Goal: Task Accomplishment & Management: Use online tool/utility

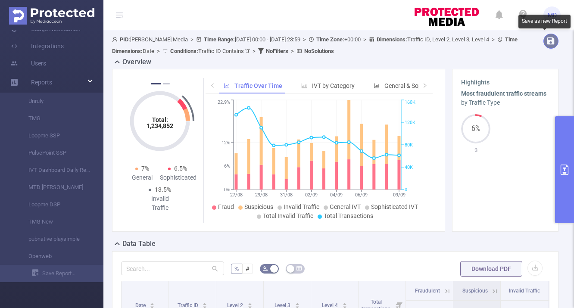
click at [545, 42] on button "button" at bounding box center [550, 41] width 15 height 15
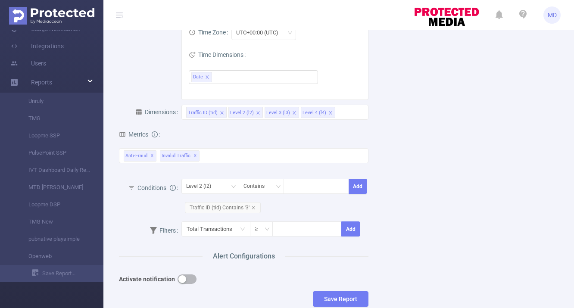
scroll to position [156, 0]
click at [341, 118] on div "Traffic ID (tid) Level 2 (l2) Level 3 (l3) Level 4 (l4)" at bounding box center [275, 111] width 178 height 14
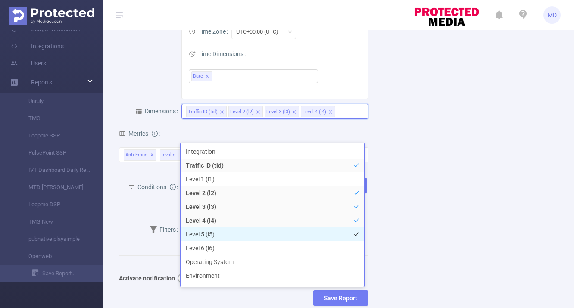
click at [221, 235] on li "Level 5 (l5)" at bounding box center [273, 235] width 184 height 14
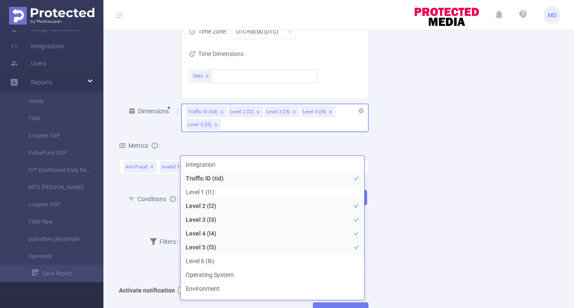
click at [328, 114] on icon "icon: close" at bounding box center [330, 112] width 4 height 4
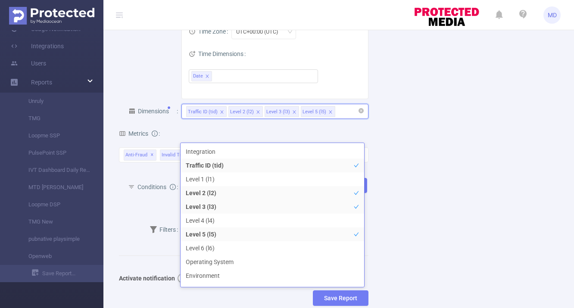
click at [256, 114] on icon "icon: close" at bounding box center [258, 112] width 4 height 4
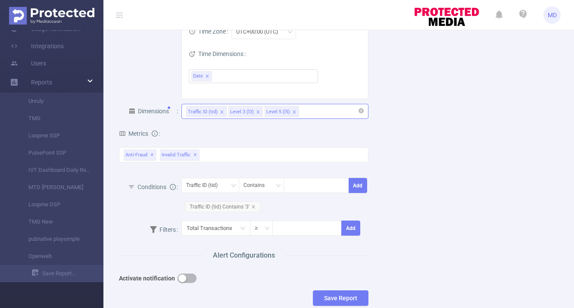
click at [435, 92] on div "Name Description Report Properties Time Range [DATE] Advanced Time Properties T…" at bounding box center [335, 107] width 453 height 425
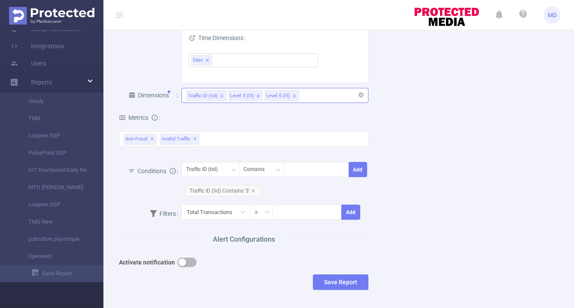
scroll to position [0, 0]
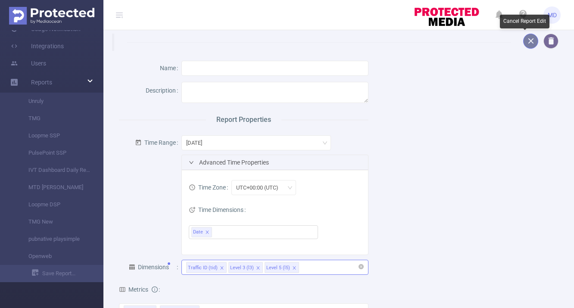
click at [525, 44] on button "button" at bounding box center [530, 41] width 15 height 15
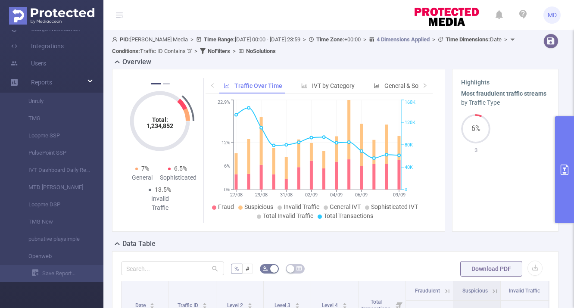
click at [567, 169] on icon "primary" at bounding box center [564, 170] width 10 height 10
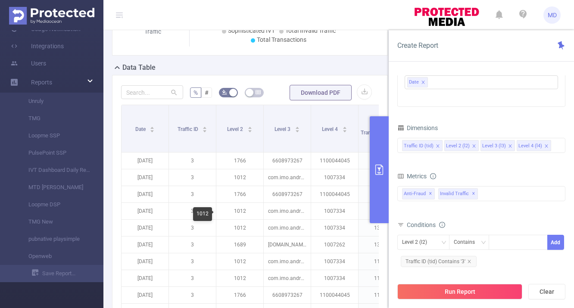
scroll to position [188, 0]
click at [544, 146] on icon "icon: close" at bounding box center [546, 146] width 4 height 4
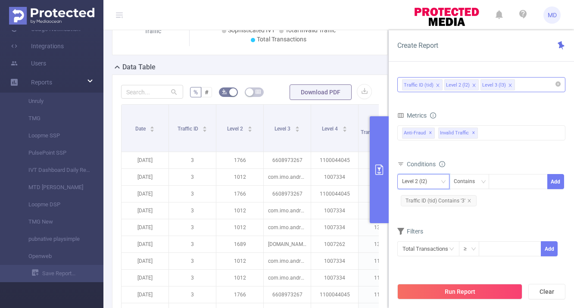
click at [441, 185] on icon "icon: down" at bounding box center [443, 182] width 5 height 6
click at [526, 208] on div "Level 2 (l2) Contains Add Traffic ID (tid) Contains '3'" at bounding box center [481, 191] width 168 height 39
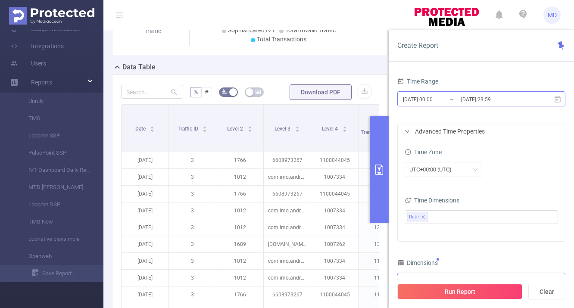
click at [417, 100] on input "[DATE] 00:00" at bounding box center [437, 100] width 70 height 12
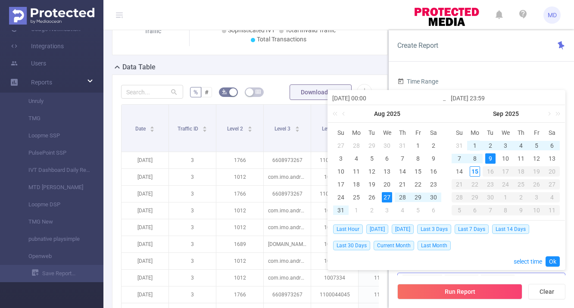
click at [471, 144] on div "1" at bounding box center [475, 145] width 10 height 10
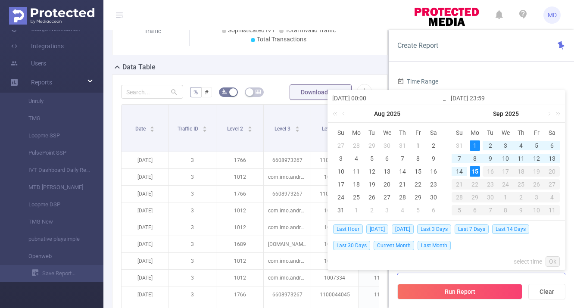
click at [474, 174] on div "15" at bounding box center [475, 171] width 10 height 10
type input "[DATE] 00:00"
type input "[DATE] 23:59"
type input "[DATE] 00:00"
type input "[DATE] 23:59"
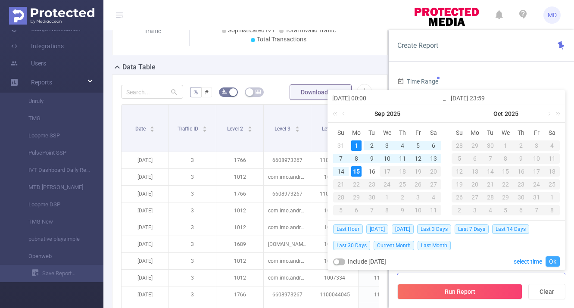
click at [552, 261] on link "Ok" at bounding box center [552, 261] width 14 height 10
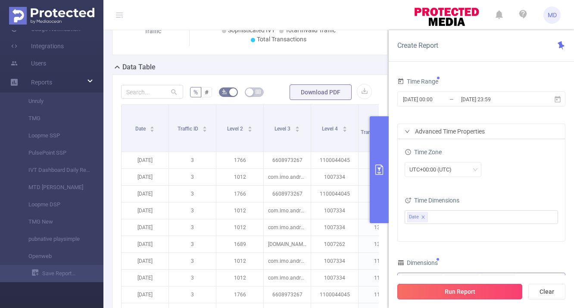
click at [499, 292] on button "Run Report" at bounding box center [459, 292] width 125 height 16
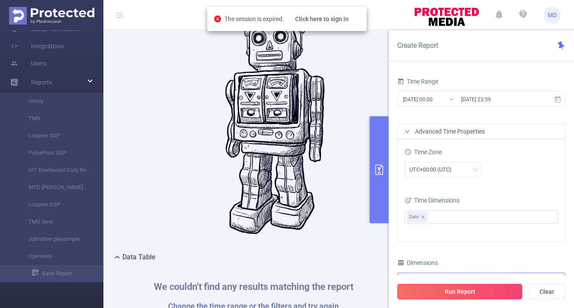
scroll to position [384, 0]
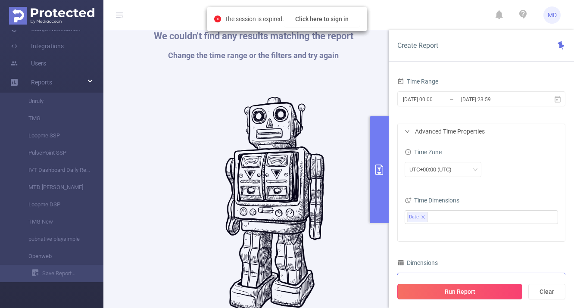
click at [499, 292] on button "Run Report" at bounding box center [459, 292] width 125 height 16
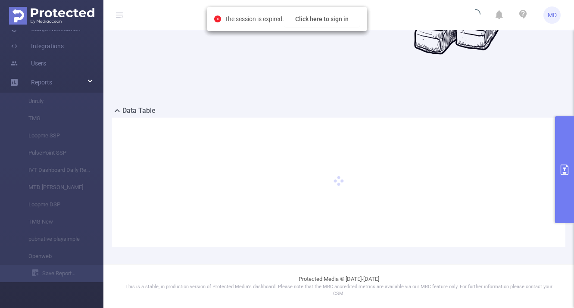
scroll to position [268, 0]
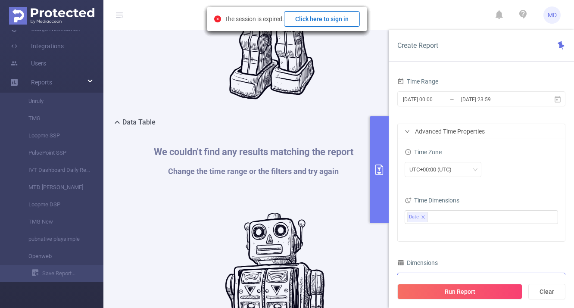
click at [321, 21] on button "Click here to sign in" at bounding box center [322, 19] width 76 height 16
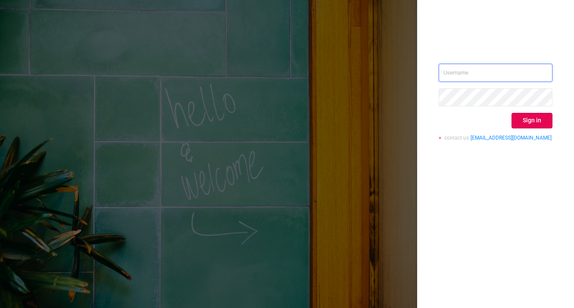
click at [475, 73] on input "text" at bounding box center [496, 73] width 114 height 18
type input "[PERSON_NAME][EMAIL_ADDRESS][DOMAIN_NAME]"
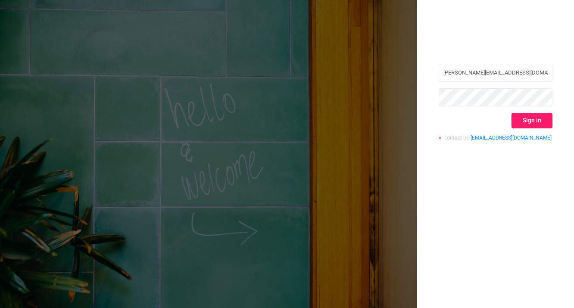
click at [527, 120] on button "Sign in" at bounding box center [531, 121] width 41 height 16
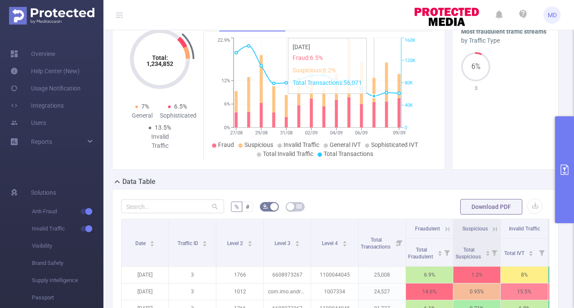
scroll to position [73, 0]
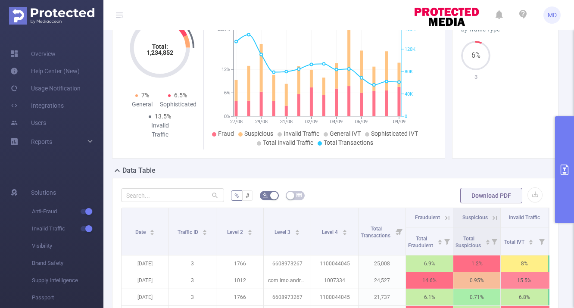
click at [563, 165] on icon "primary" at bounding box center [564, 170] width 10 height 10
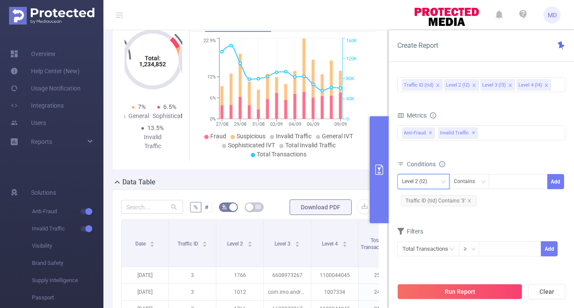
click at [426, 178] on div "Level 2 (l2)" at bounding box center [417, 182] width 31 height 14
click at [488, 152] on div "Total Fraudulent Bot/Virus Hostile Tools Tunneled Traffic Non Malicious Bots Vi…" at bounding box center [481, 139] width 168 height 31
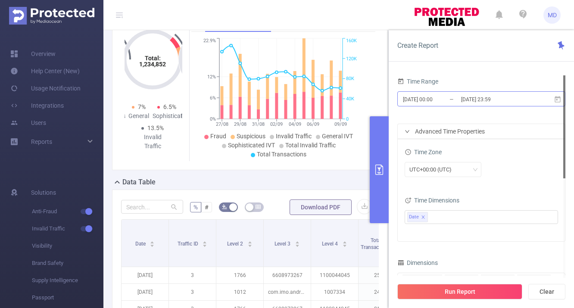
click at [426, 98] on input "[DATE] 00:00" at bounding box center [437, 100] width 70 height 12
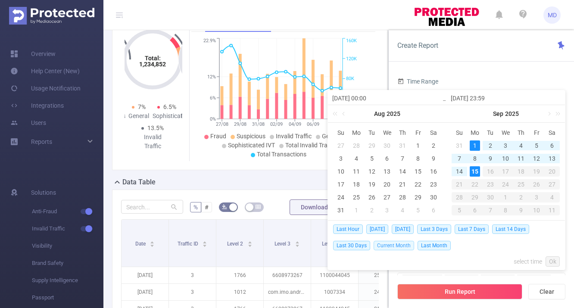
click at [400, 246] on span "Current Month" at bounding box center [394, 245] width 41 height 9
type input "[DATE] 00:00"
type input "2025-09-15 08:59"
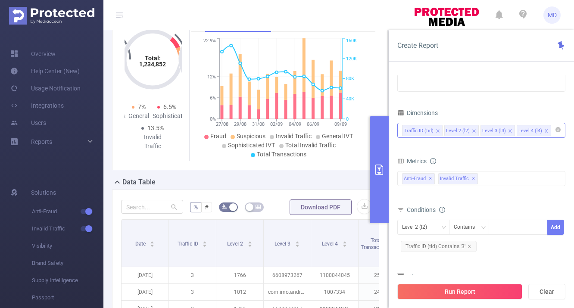
click at [544, 132] on icon "icon: close" at bounding box center [546, 131] width 4 height 4
click at [523, 133] on div "Traffic ID (tid) Level 2 (l2) Level 3 (l3)" at bounding box center [481, 130] width 159 height 14
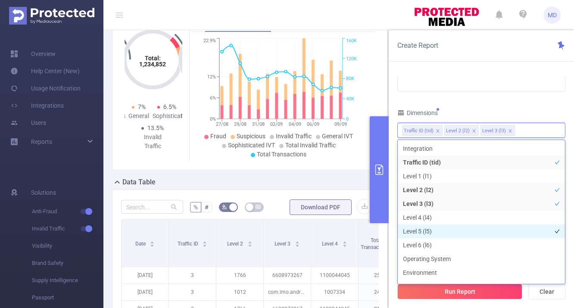
click at [445, 229] on li "Level 5 (l5)" at bounding box center [481, 231] width 167 height 14
click at [538, 105] on div "Time Range 2025-09-01 00:00 _ 2025-09-15 08:59 Advanced Time Properties Time Zo…" at bounding box center [481, 119] width 168 height 388
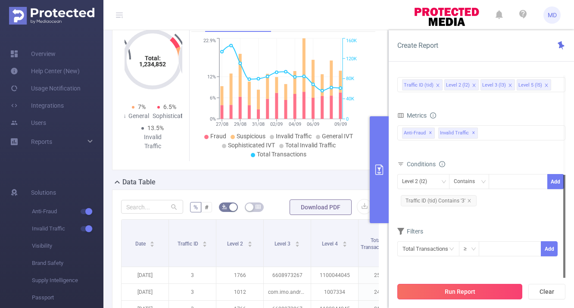
click at [451, 293] on button "Run Report" at bounding box center [459, 292] width 125 height 16
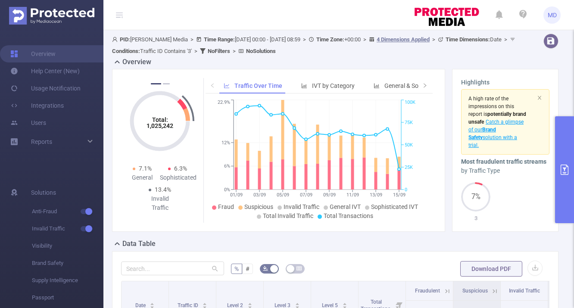
click at [563, 178] on button "primary" at bounding box center [564, 169] width 19 height 107
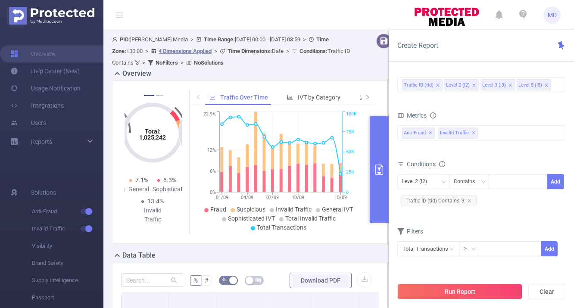
click at [545, 87] on icon "icon: close" at bounding box center [546, 85] width 4 height 4
click at [531, 84] on div "Traffic ID (tid) Level 2 (l2) Level 3 (l3)" at bounding box center [481, 85] width 159 height 14
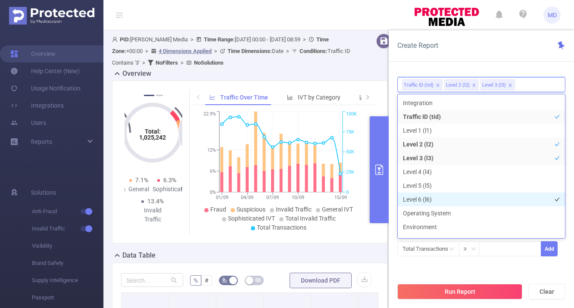
click at [437, 199] on li "Level 6 (l6)" at bounding box center [481, 200] width 167 height 14
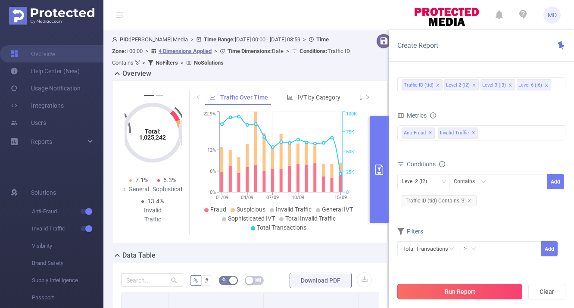
click at [498, 290] on button "Run Report" at bounding box center [459, 292] width 125 height 16
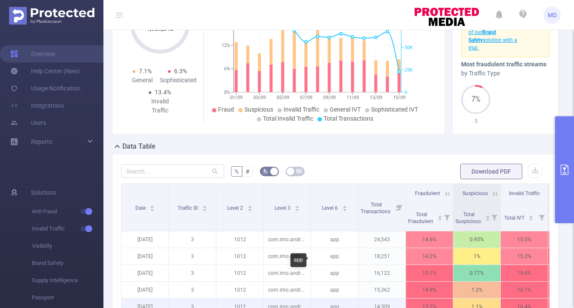
scroll to position [21, 0]
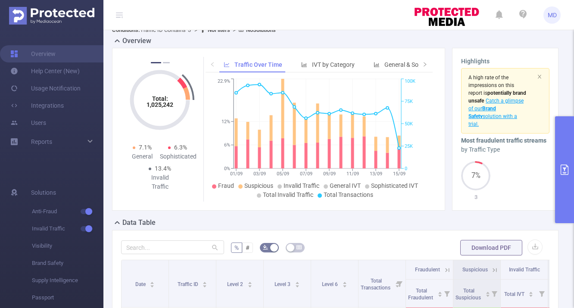
click at [567, 169] on icon "primary" at bounding box center [564, 170] width 10 height 10
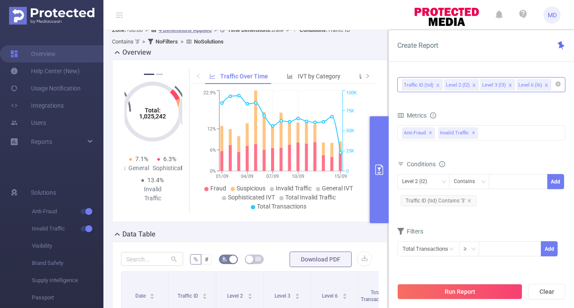
click at [555, 89] on div "Traffic ID (tid) Level 2 (l2) Level 3 (l3) Level 6 (l6)" at bounding box center [481, 85] width 159 height 14
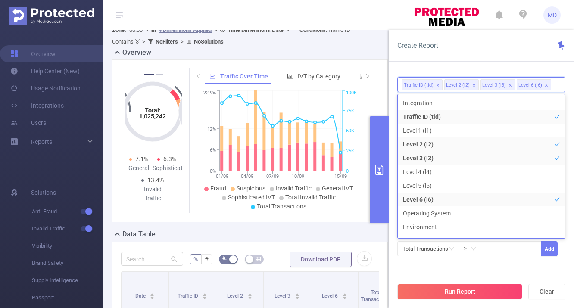
click at [547, 86] on li "Level 6 (l6)" at bounding box center [534, 84] width 34 height 11
click at [544, 84] on icon "icon: close" at bounding box center [546, 85] width 4 height 4
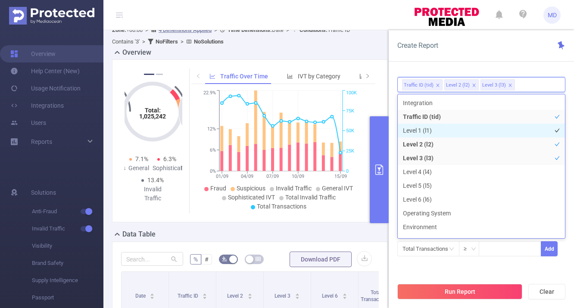
click at [427, 131] on li "Level 1 (l1)" at bounding box center [481, 131] width 167 height 14
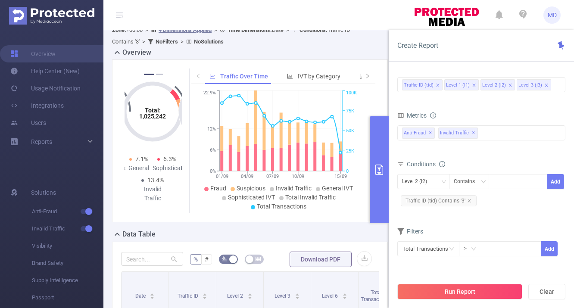
click at [530, 65] on div "Create Report Time Range 2025-09-01 00:00 _ 2025-09-15 08:59 Advanced Time Prop…" at bounding box center [481, 169] width 185 height 278
click at [483, 296] on button "Run Report" at bounding box center [459, 292] width 125 height 16
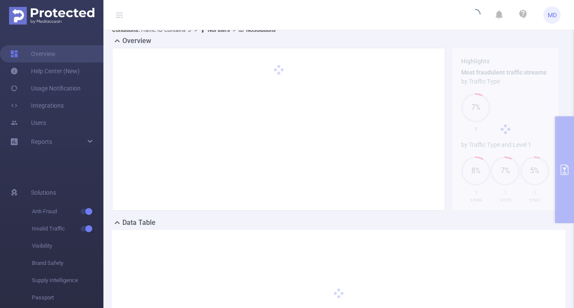
scroll to position [133, 0]
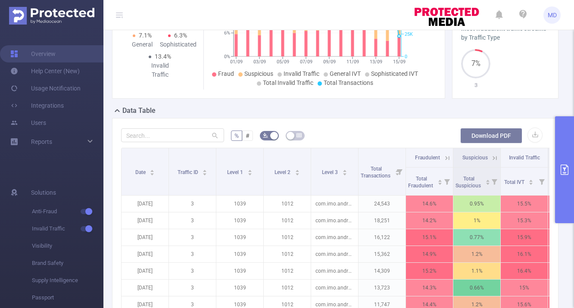
click at [476, 140] on button "Download PDF" at bounding box center [491, 136] width 62 height 16
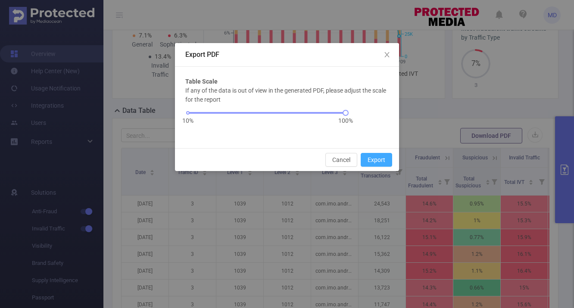
click at [374, 161] on button "Export" at bounding box center [376, 160] width 31 height 14
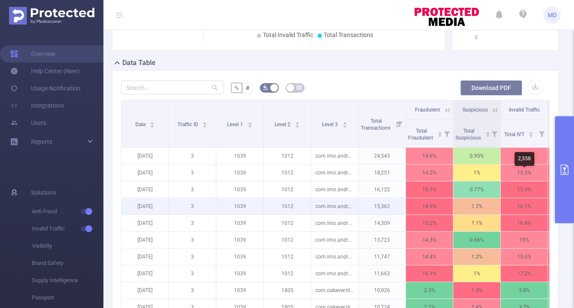
scroll to position [141, 0]
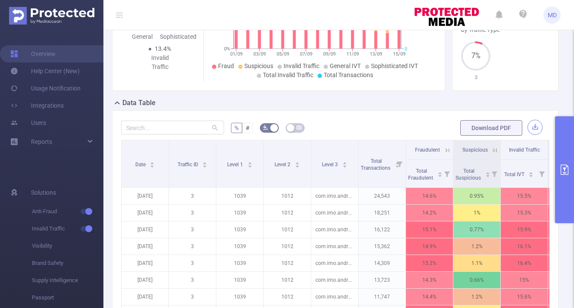
click at [527, 128] on button "button" at bounding box center [534, 127] width 15 height 15
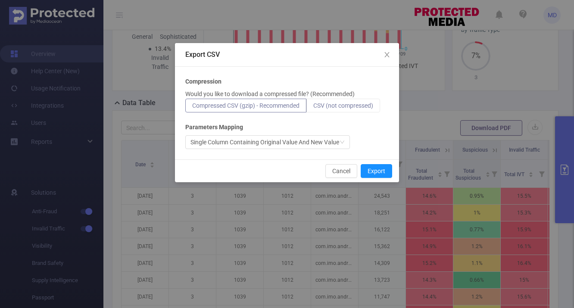
click at [330, 103] on span "CSV (not compressed)" at bounding box center [343, 105] width 60 height 7
click at [313, 108] on input "CSV (not compressed)" at bounding box center [313, 108] width 0 height 0
click at [382, 170] on button "Export" at bounding box center [376, 171] width 31 height 14
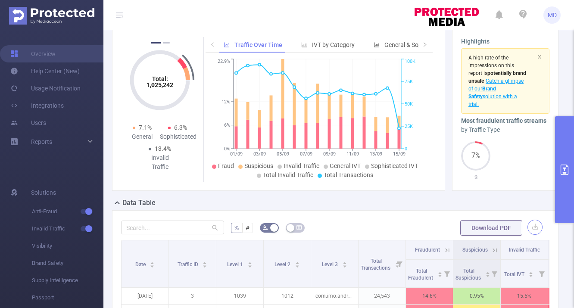
scroll to position [29, 0]
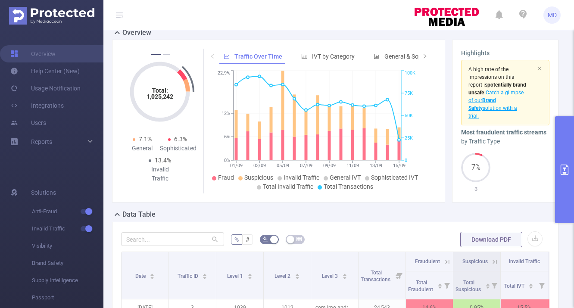
click at [561, 166] on icon "primary" at bounding box center [564, 170] width 10 height 10
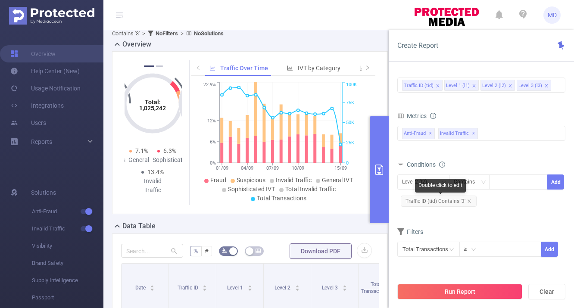
click at [445, 203] on span "Traffic ID (tid) Contains '3'" at bounding box center [439, 201] width 76 height 11
click at [468, 201] on icon "icon: close" at bounding box center [469, 200] width 3 height 3
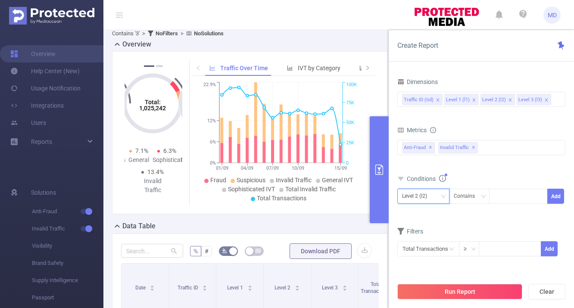
click at [428, 190] on div "Level 2 (l2)" at bounding box center [417, 196] width 31 height 14
click at [426, 213] on li "Traffic ID (tid)" at bounding box center [423, 214] width 52 height 14
click at [517, 190] on div at bounding box center [518, 196] width 50 height 14
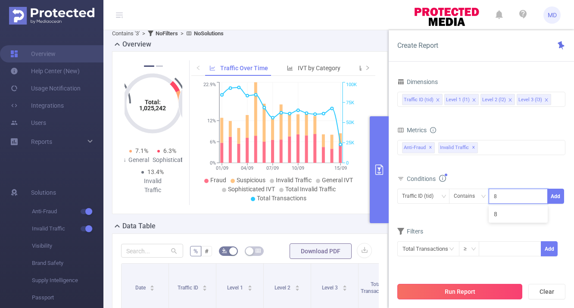
type input "8"
click at [500, 287] on button "Run Report" at bounding box center [459, 292] width 125 height 16
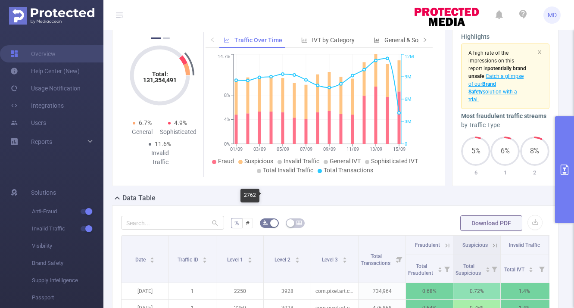
scroll to position [5, 0]
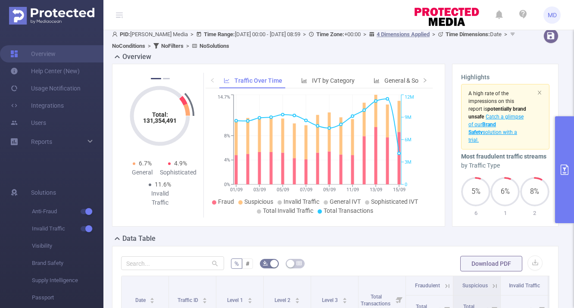
click at [570, 173] on button "primary" at bounding box center [564, 169] width 19 height 107
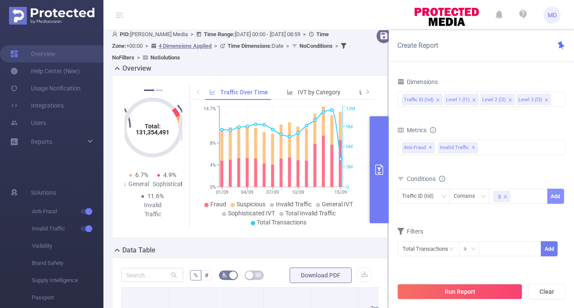
click at [554, 197] on button "Add" at bounding box center [555, 196] width 17 height 15
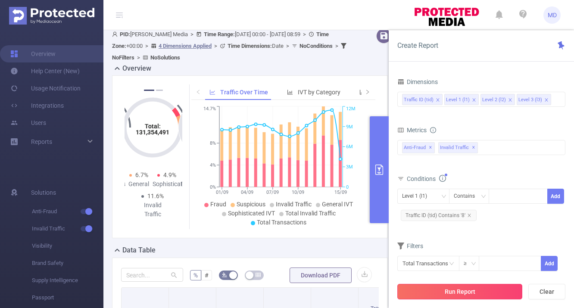
click at [453, 293] on button "Run Report" at bounding box center [459, 292] width 125 height 16
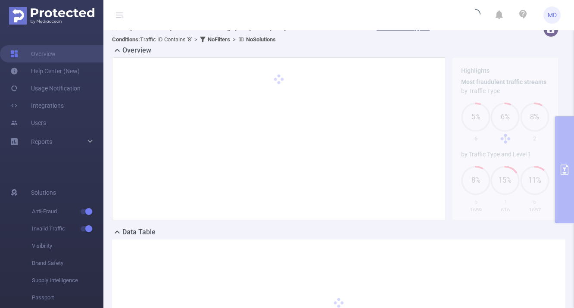
scroll to position [0, 0]
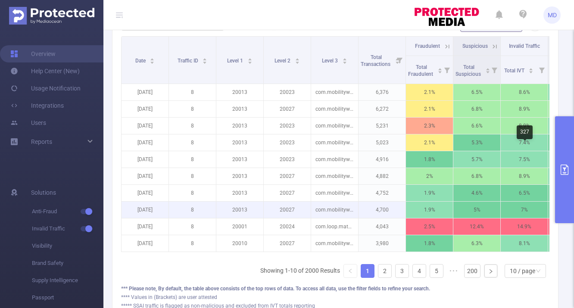
scroll to position [190, 0]
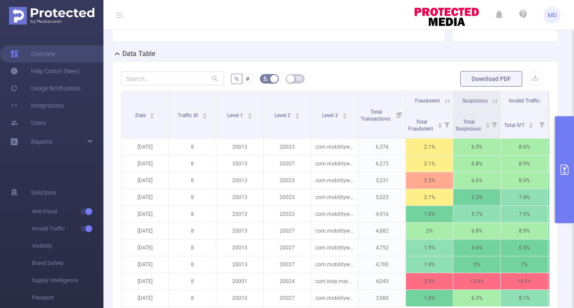
click at [560, 165] on icon "primary" at bounding box center [564, 170] width 10 height 10
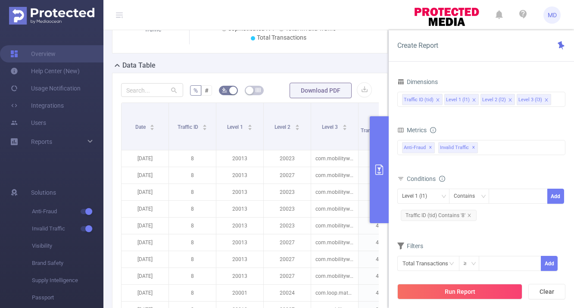
click at [382, 169] on icon "primary" at bounding box center [379, 170] width 10 height 10
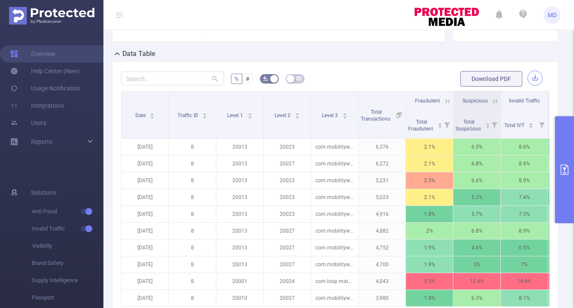
click at [535, 75] on button "button" at bounding box center [534, 78] width 15 height 15
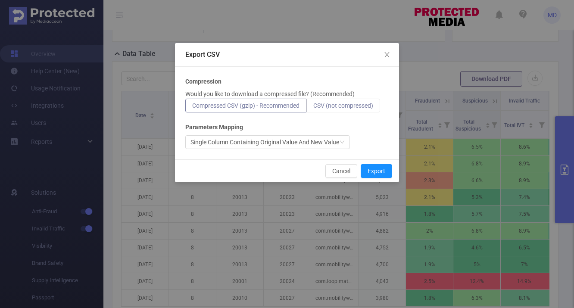
click at [357, 103] on span "CSV (not compressed)" at bounding box center [343, 105] width 60 height 7
click at [313, 108] on input "CSV (not compressed)" at bounding box center [313, 108] width 0 height 0
click at [372, 162] on div "Cancel Export" at bounding box center [287, 170] width 224 height 23
click at [374, 168] on button "Export" at bounding box center [376, 171] width 31 height 14
